Goal: Answer question/provide support

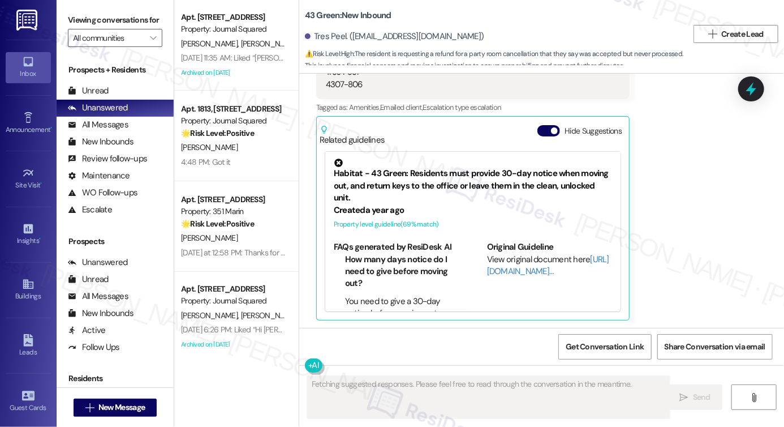
scroll to position [2219, 0]
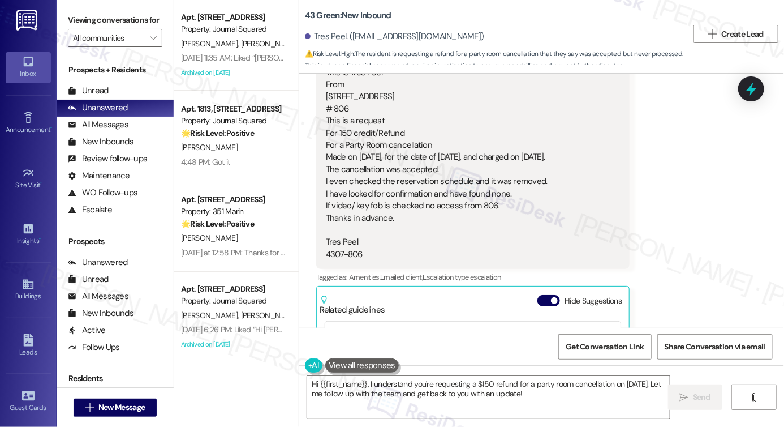
click at [367, 148] on div "Greeting This is Tres Peel From [STREET_ADDRESS] This is a request For 150 cred…" at bounding box center [437, 157] width 222 height 206
drag, startPoint x: 437, startPoint y: 382, endPoint x: 495, endPoint y: 387, distance: 58.5
click at [437, 383] on textarea "Hi {{first_name}}, I understand you're requesting a $150 refund for a party roo…" at bounding box center [488, 397] width 363 height 42
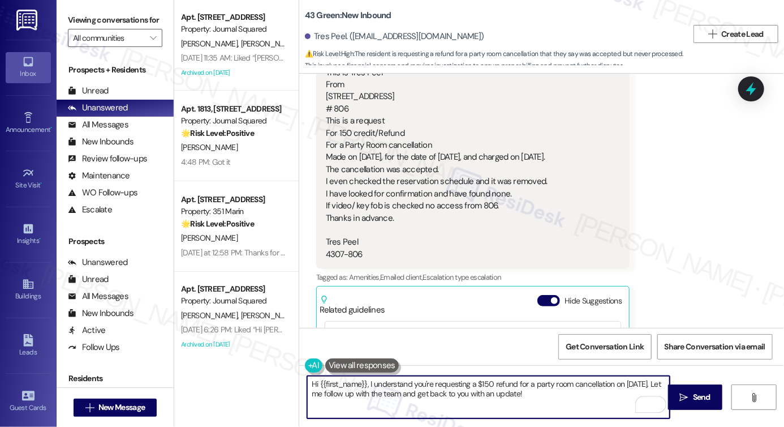
drag, startPoint x: 499, startPoint y: 393, endPoint x: 366, endPoint y: 385, distance: 133.2
click at [366, 385] on textarea "Hi {{first_name}}, I understand you're requesting a $150 refund for a party roo…" at bounding box center [488, 397] width 363 height 42
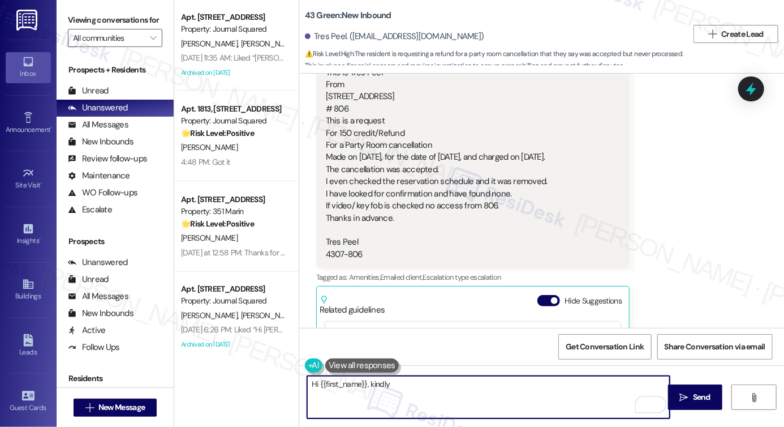
paste textarea "please reach out to [PERSON_NAME] ([EMAIL_ADDRESS][DOMAIN_NAME])."
click at [396, 384] on textarea "Hi {{first_name}}, kindly please reach out to [PERSON_NAME] ([EMAIL_ADDRESS][DO…" at bounding box center [488, 397] width 363 height 42
click at [404, 386] on textarea "Hi {{first_name}}, kindly please reach out to [PERSON_NAME] ([EMAIL_ADDRESS][DO…" at bounding box center [488, 397] width 363 height 42
click at [403, 385] on textarea "Hi {{first_name}}, kindly please reach out to [PERSON_NAME] ([EMAIL_ADDRESS][DO…" at bounding box center [488, 397] width 363 height 42
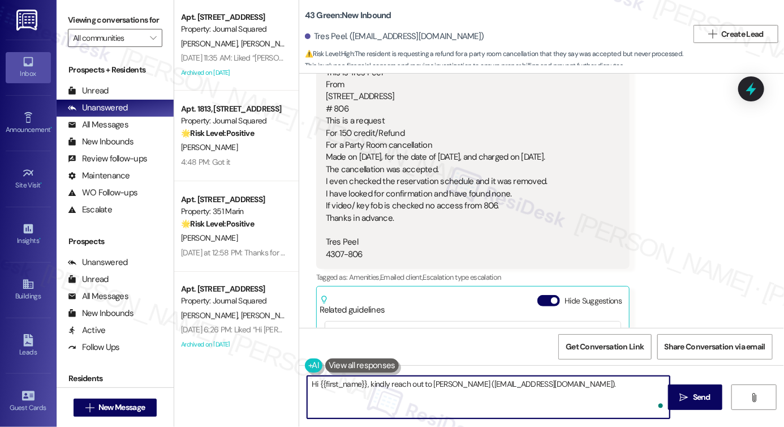
click at [563, 385] on textarea "Hi {{first_name}}, kindly reach out to [PERSON_NAME] ([EMAIL_ADDRESS][DOMAIN_NA…" at bounding box center [488, 397] width 363 height 42
click at [366, 380] on textarea "Hi {{first_name}}, kindly reach out to [PERSON_NAME] ([EMAIL_ADDRESS][DOMAIN_NA…" at bounding box center [488, 397] width 363 height 42
click at [471, 385] on textarea "Hi {{first_name}}, kindly reach out to [PERSON_NAME] ([EMAIL_ADDRESS][DOMAIN_NA…" at bounding box center [488, 397] width 363 height 42
click at [471, 384] on textarea "Hi {{first_name}}, kindly reach out to [PERSON_NAME] ([EMAIL_ADDRESS][DOMAIN_NA…" at bounding box center [488, 397] width 363 height 42
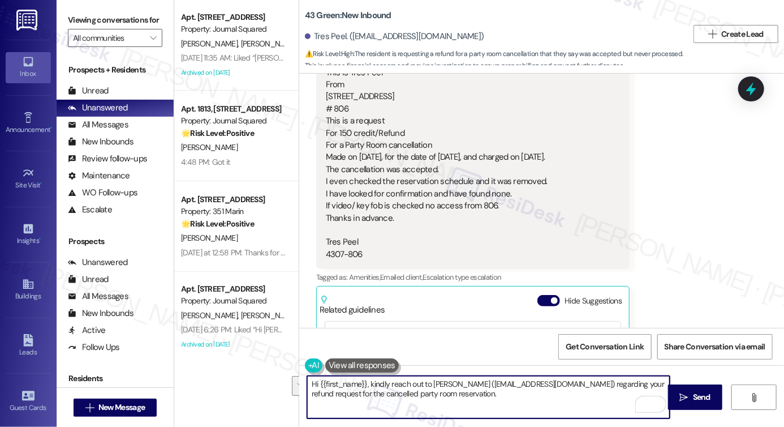
click at [425, 394] on textarea "Hi {{first_name}}, kindly reach out to [PERSON_NAME] ([EMAIL_ADDRESS][DOMAIN_NA…" at bounding box center [488, 397] width 363 height 42
click at [448, 394] on textarea "Hi {{first_name}}, kindly reach out to [PERSON_NAME] ([EMAIL_ADDRESS][DOMAIN_NA…" at bounding box center [488, 397] width 363 height 42
click at [473, 383] on textarea "Hi {{first_name}}, kindly reach out to [PERSON_NAME] ([EMAIL_ADDRESS][DOMAIN_NA…" at bounding box center [488, 397] width 363 height 42
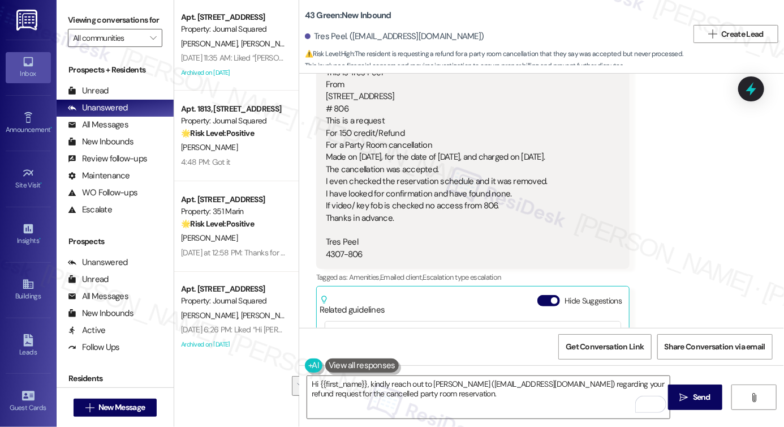
click at [69, 13] on label "Viewing conversations for" at bounding box center [115, 20] width 95 height 18
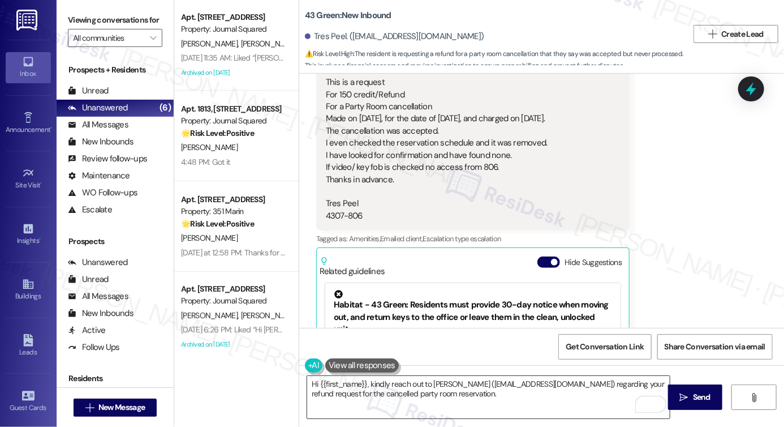
scroll to position [2275, 0]
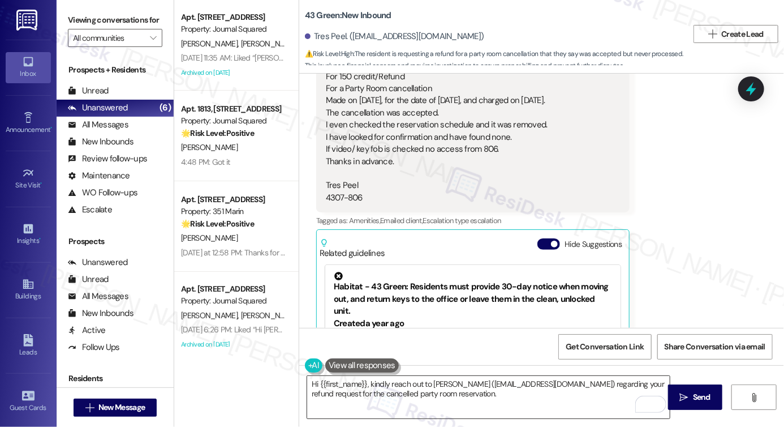
click at [461, 393] on textarea "Hi {{first_name}}, kindly reach out to [PERSON_NAME] ([EMAIL_ADDRESS][DOMAIN_NA…" at bounding box center [488, 397] width 363 height 42
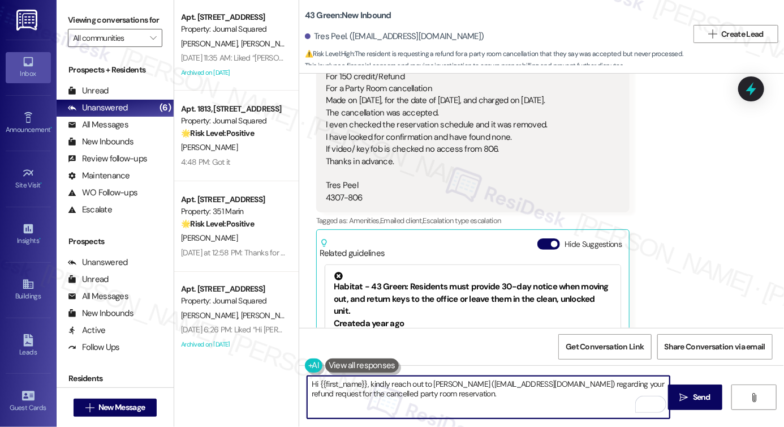
click at [461, 393] on textarea "Hi {{first_name}}, kindly reach out to [PERSON_NAME] ([EMAIL_ADDRESS][DOMAIN_NA…" at bounding box center [488, 397] width 363 height 42
click at [435, 391] on textarea "Hi {{first_name}}, kindly reach out to [PERSON_NAME] ([EMAIL_ADDRESS][DOMAIN_NA…" at bounding box center [488, 397] width 363 height 42
click at [423, 387] on textarea "Hi {{first_name}}, kindly reach out to [PERSON_NAME] ([EMAIL_ADDRESS][DOMAIN_NA…" at bounding box center [488, 397] width 363 height 42
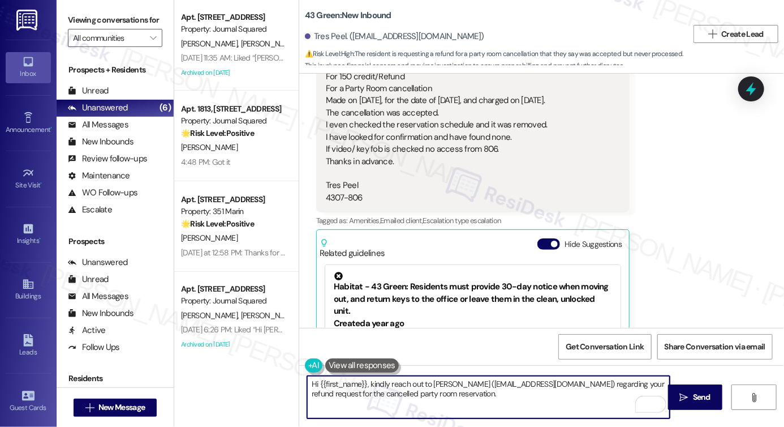
click at [423, 387] on textarea "Hi {{first_name}}, kindly reach out to [PERSON_NAME] ([EMAIL_ADDRESS][DOMAIN_NA…" at bounding box center [488, 397] width 363 height 42
click at [474, 389] on textarea "Hi {{first_name}}, kindly reach out to [PERSON_NAME] ([EMAIL_ADDRESS][DOMAIN_NA…" at bounding box center [488, 397] width 363 height 42
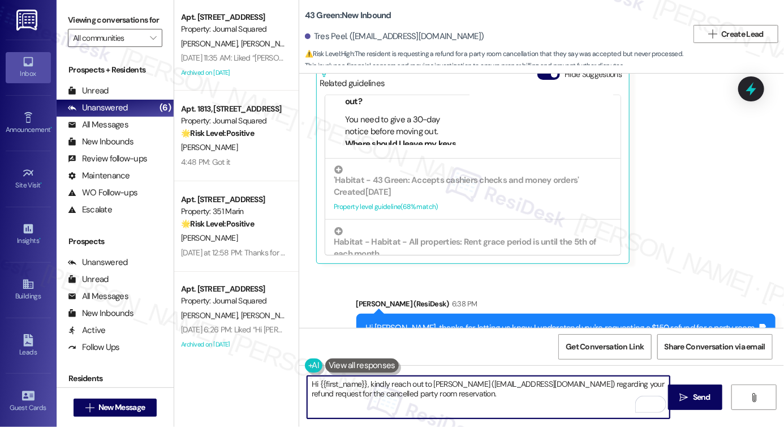
scroll to position [106, 0]
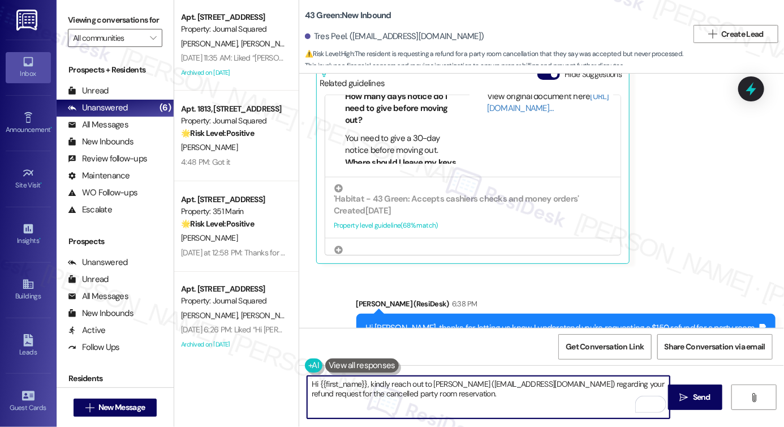
click at [454, 398] on textarea "Hi {{first_name}}, kindly reach out to [PERSON_NAME] ([EMAIL_ADDRESS][DOMAIN_NA…" at bounding box center [488, 397] width 363 height 42
click at [439, 387] on textarea "Hi {{first_name}}, kindly reach out to [PERSON_NAME] ([EMAIL_ADDRESS][DOMAIN_NA…" at bounding box center [488, 397] width 363 height 42
click at [462, 392] on textarea "Hi {{first_name}}, kindly reach out to [PERSON_NAME] ([EMAIL_ADDRESS][DOMAIN_NA…" at bounding box center [488, 397] width 363 height 42
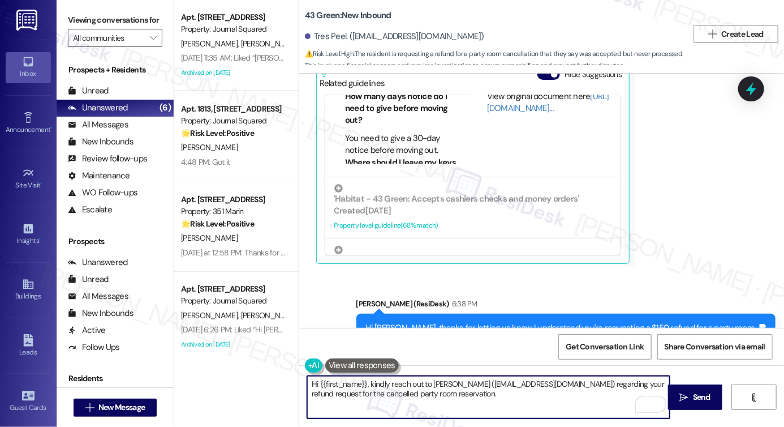
click at [496, 383] on textarea "Hi {{first_name}}, kindly reach out to [PERSON_NAME] ([EMAIL_ADDRESS][DOMAIN_NA…" at bounding box center [488, 397] width 363 height 42
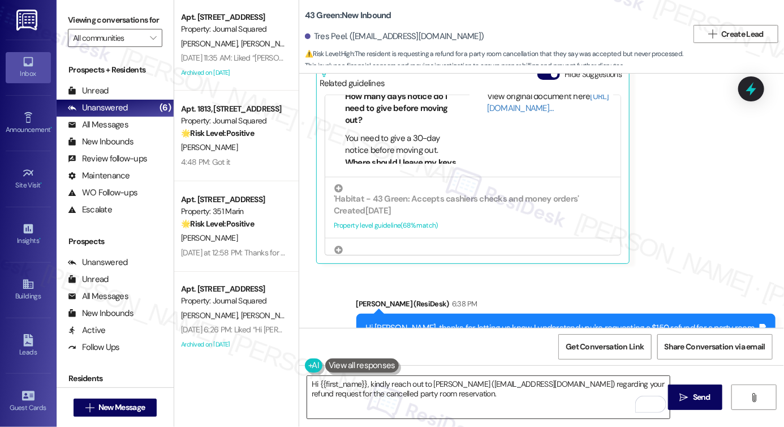
click at [555, 391] on textarea "Hi {{first_name}}, kindly reach out to [PERSON_NAME] ([EMAIL_ADDRESS][DOMAIN_NA…" at bounding box center [488, 397] width 363 height 42
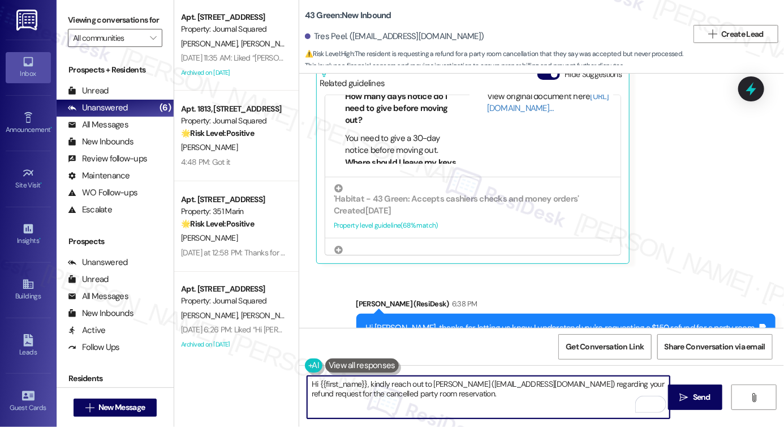
click at [506, 399] on textarea "Hi {{first_name}}, kindly reach out to [PERSON_NAME] ([EMAIL_ADDRESS][DOMAIN_NA…" at bounding box center [488, 397] width 363 height 42
type textarea "Hi {{first_name}}, kindly reach out to [PERSON_NAME] ([EMAIL_ADDRESS][DOMAIN_NA…"
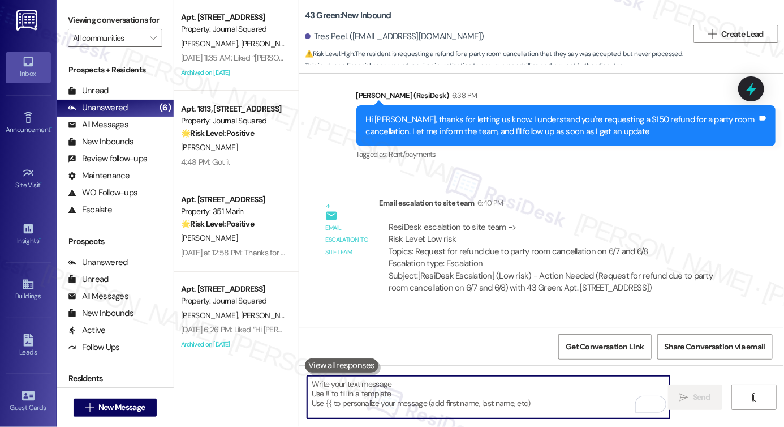
scroll to position [2751, 0]
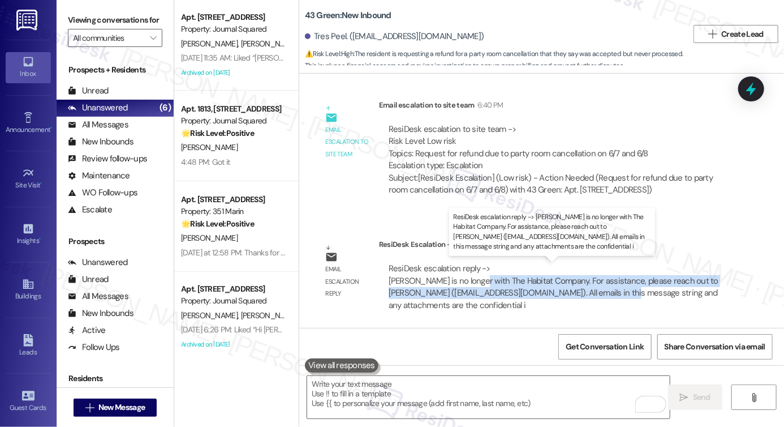
drag, startPoint x: 469, startPoint y: 276, endPoint x: 576, endPoint y: 296, distance: 108.3
click at [576, 296] on div "ResiDesk escalation reply -> [PERSON_NAME] is no longer with The Habitat Compan…" at bounding box center [554, 287] width 330 height 48
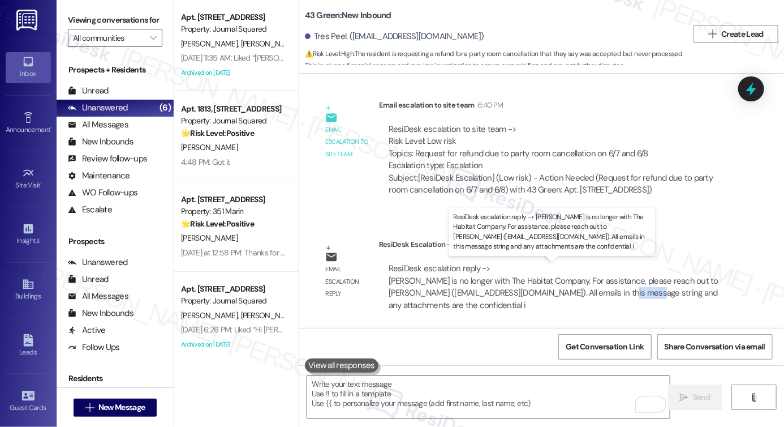
click at [576, 296] on div "ResiDesk escalation reply -> [PERSON_NAME] is no longer with The Habitat Compan…" at bounding box center [554, 287] width 330 height 48
click at [539, 285] on div "ResiDesk escalation reply -> [PERSON_NAME] is no longer with The Habitat Compan…" at bounding box center [554, 287] width 330 height 48
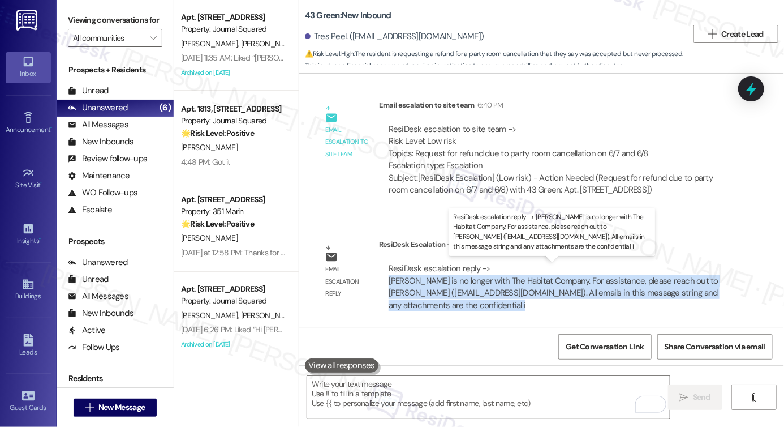
click at [539, 285] on div "ResiDesk escalation reply -> [PERSON_NAME] is no longer with The Habitat Compan…" at bounding box center [554, 287] width 330 height 48
click at [615, 298] on div "ResiDesk escalation reply -> [PERSON_NAME] is no longer with The Habitat Compan…" at bounding box center [558, 287] width 340 height 49
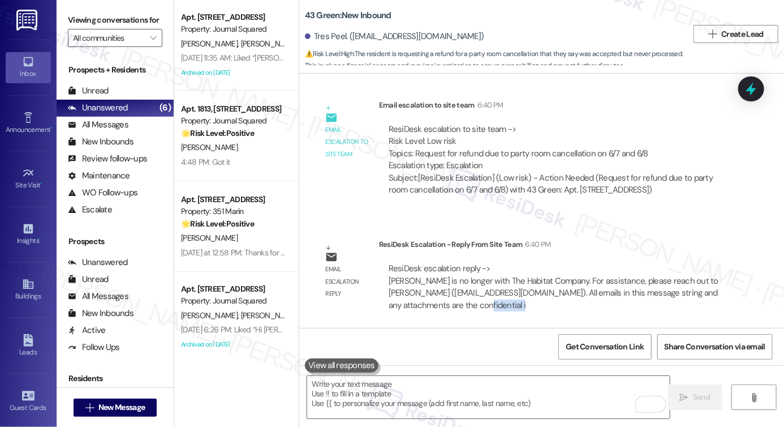
click at [615, 298] on div "ResiDesk escalation reply -> [PERSON_NAME] is no longer with The Habitat Compan…" at bounding box center [558, 287] width 340 height 49
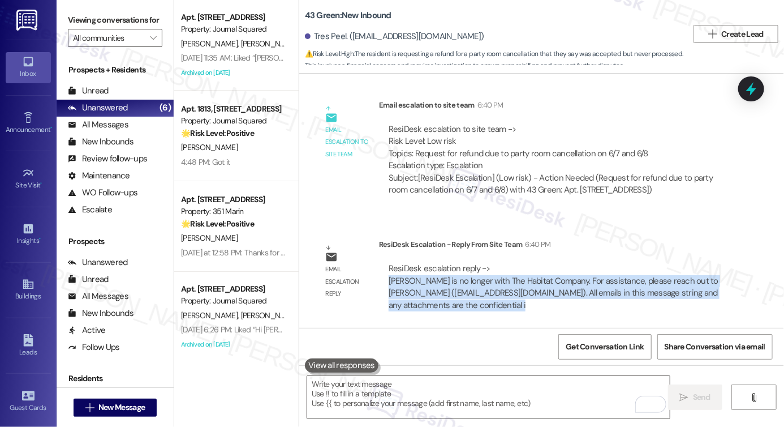
click at [615, 298] on div "ResiDesk escalation reply -> [PERSON_NAME] is no longer with The Habitat Compan…" at bounding box center [558, 287] width 340 height 49
click at [493, 287] on div "ResiDesk escalation reply -> [PERSON_NAME] is no longer with The Habitat Compan…" at bounding box center [554, 287] width 330 height 48
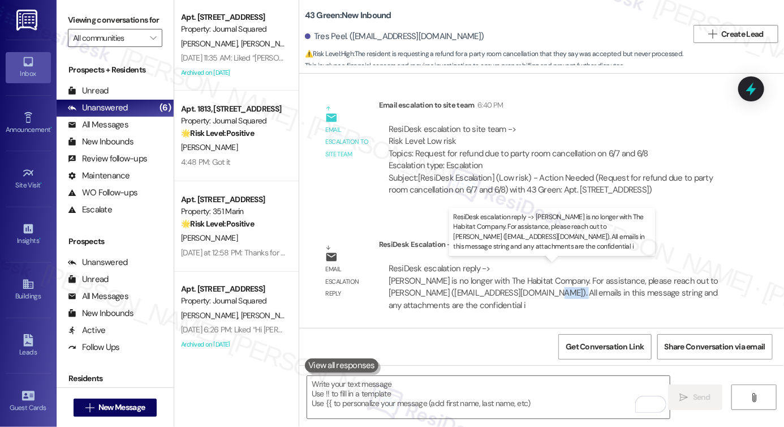
click at [493, 287] on div "ResiDesk escalation reply -> [PERSON_NAME] is no longer with The Habitat Compan…" at bounding box center [554, 287] width 330 height 48
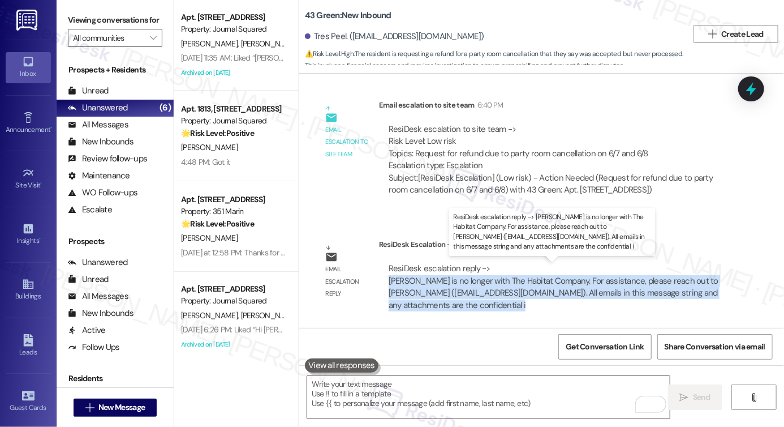
click at [493, 286] on div "ResiDesk escalation reply -> [PERSON_NAME] is no longer with The Habitat Compan…" at bounding box center [554, 287] width 330 height 48
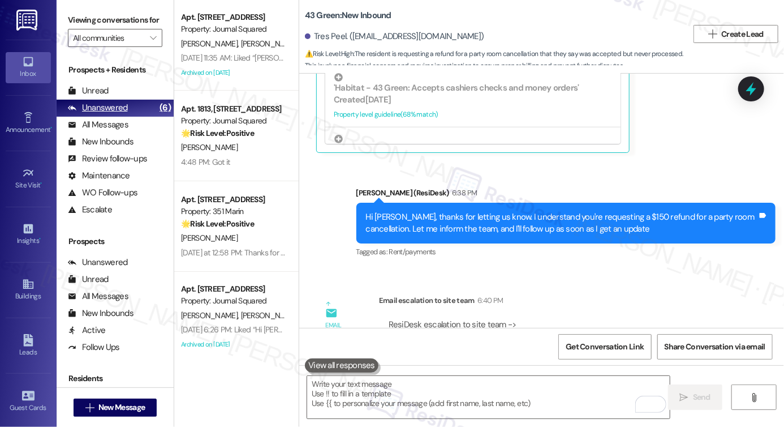
scroll to position [2638, 0]
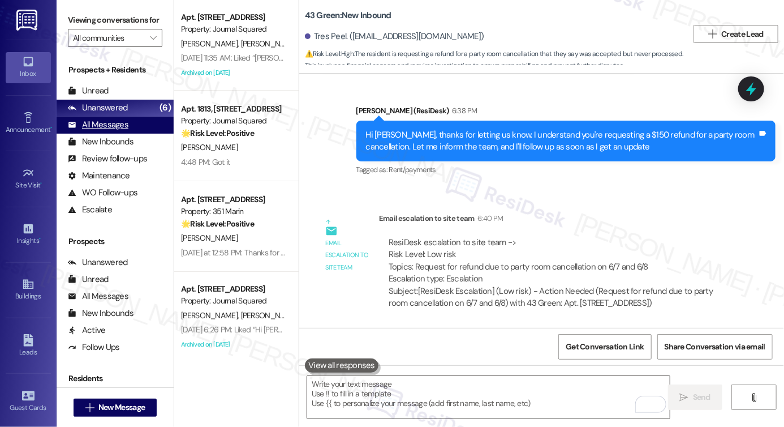
click at [102, 131] on div "All Messages" at bounding box center [98, 125] width 61 height 12
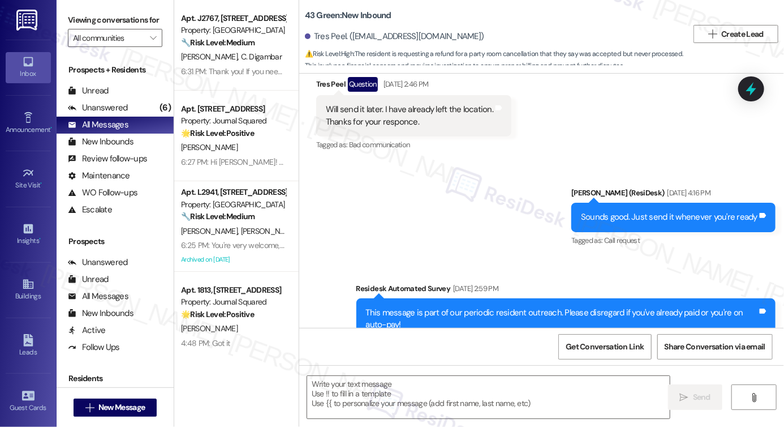
type textarea "Fetching suggested responses. Please feel free to read through the conversation…"
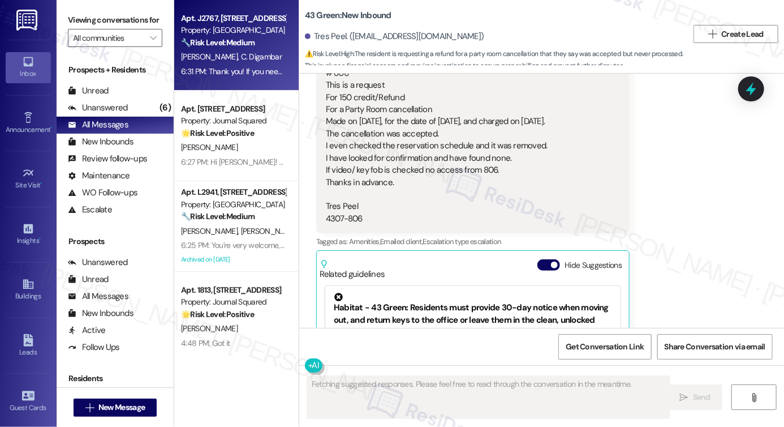
scroll to position [2389, 0]
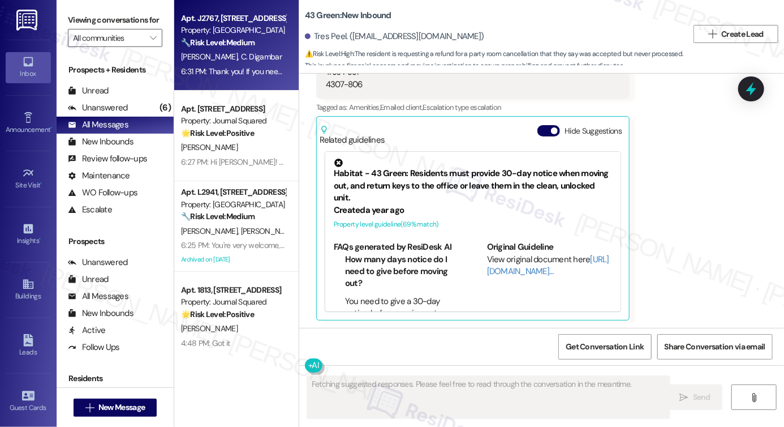
click at [235, 50] on div "[PERSON_NAME] [PERSON_NAME]" at bounding box center [233, 57] width 107 height 14
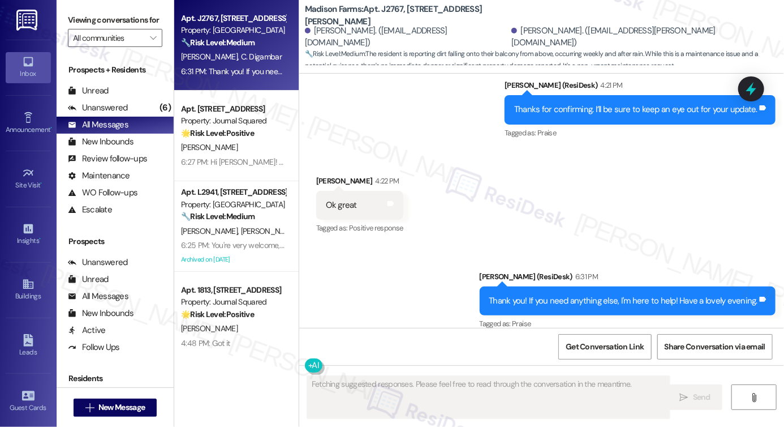
scroll to position [1757, 0]
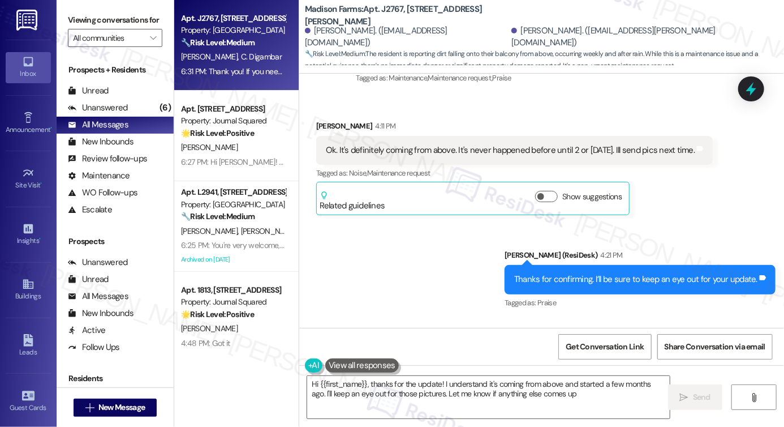
type textarea "Hi {{first_name}}, thanks for the update! I understand it's coming from above a…"
